Goal: Task Accomplishment & Management: Manage account settings

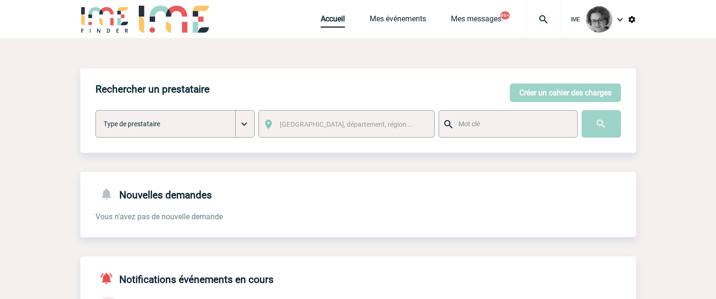
click at [463, 236] on div "Nouvelles demandes Vous n'avez pas de nouvelle demande" at bounding box center [358, 205] width 556 height 66
click at [402, 14] on div "Accueil Mes événements Mes messages 99+ Projet, client Projet, client" at bounding box center [441, 19] width 240 height 38
click at [385, 21] on link "Mes événements" at bounding box center [398, 20] width 57 height 13
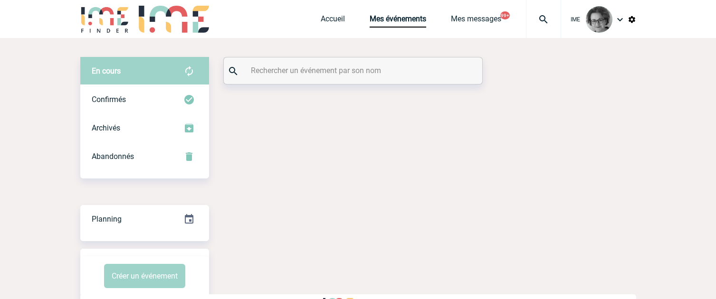
click at [374, 70] on input "text" at bounding box center [354, 71] width 211 height 14
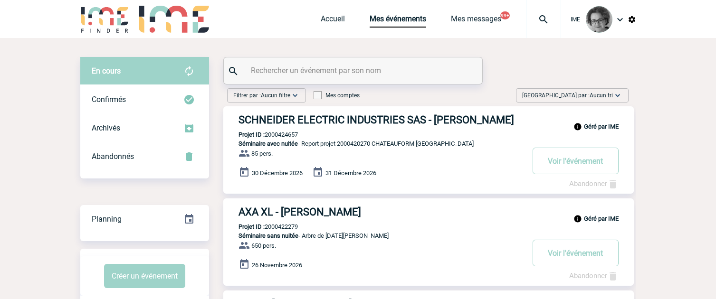
paste input "2000421659"
type input "2000421659"
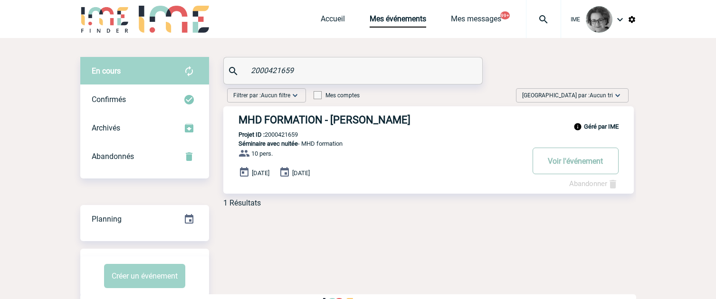
click at [566, 159] on button "Voir l'événement" at bounding box center [576, 161] width 86 height 27
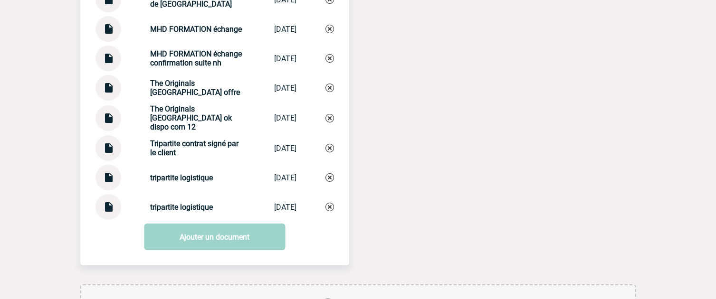
scroll to position [1495, 0]
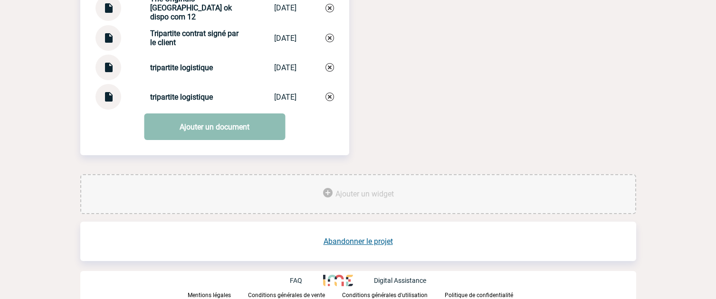
click at [229, 134] on link "Ajouter un document" at bounding box center [214, 127] width 141 height 27
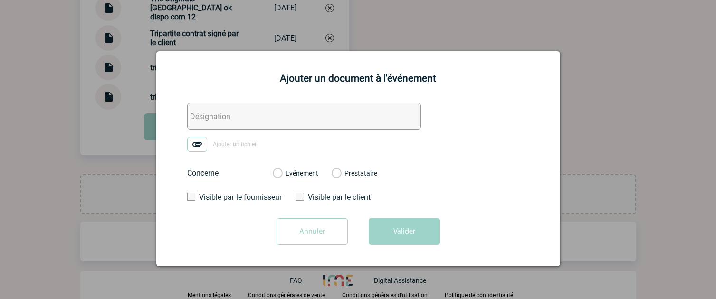
click at [273, 119] on input "text" at bounding box center [304, 116] width 234 height 27
type input "tripartite ajustement"
click at [282, 174] on label "Evénement" at bounding box center [277, 174] width 9 height 9
click at [0, 0] on input "Evénement" at bounding box center [0, 0] width 0 height 0
click at [196, 150] on img at bounding box center [197, 144] width 20 height 15
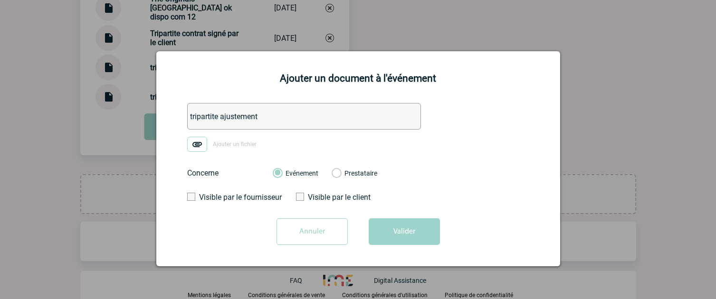
click at [0, 0] on input "Ajouter un fichier" at bounding box center [0, 0] width 0 height 0
click at [405, 245] on button "Valider" at bounding box center [404, 232] width 71 height 27
